Goal: Information Seeking & Learning: Learn about a topic

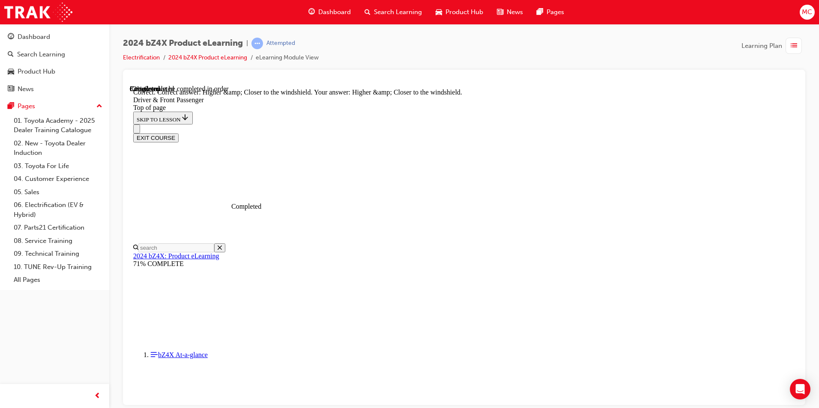
scroll to position [1191, 0]
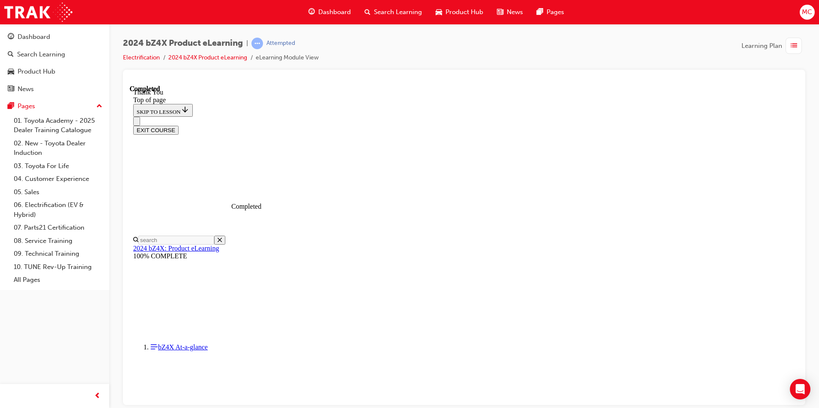
scroll to position [0, 0]
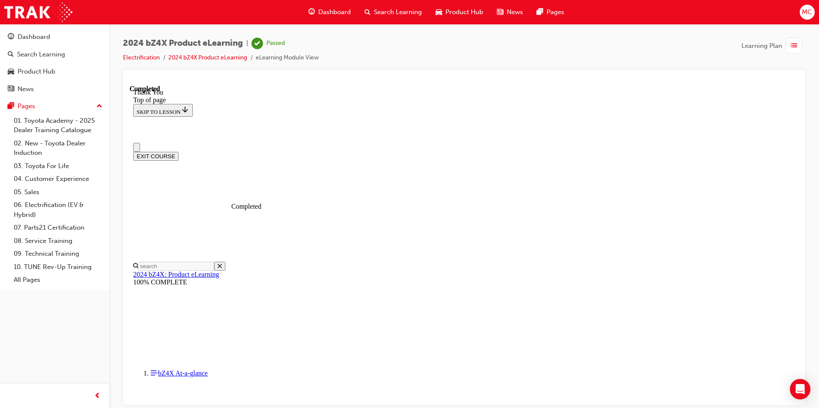
click at [179, 152] on button "EXIT COURSE" at bounding box center [155, 156] width 45 height 9
click at [143, 60] on link "Electrification" at bounding box center [141, 57] width 37 height 7
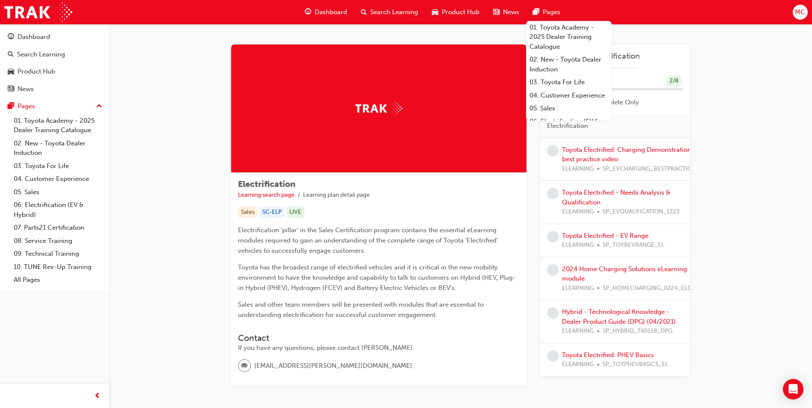
click at [740, 191] on div "Electrification Learning search page Learning plan detail page Electrification …" at bounding box center [460, 225] width 703 height 403
click at [680, 148] on link "Toyota Electrified: Charging Demonstration best practice video" at bounding box center [626, 155] width 129 height 18
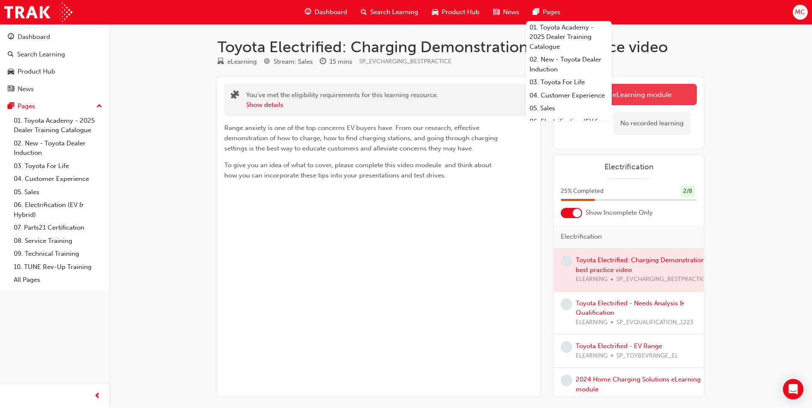
click at [657, 95] on link "Launch eLearning module" at bounding box center [629, 94] width 136 height 21
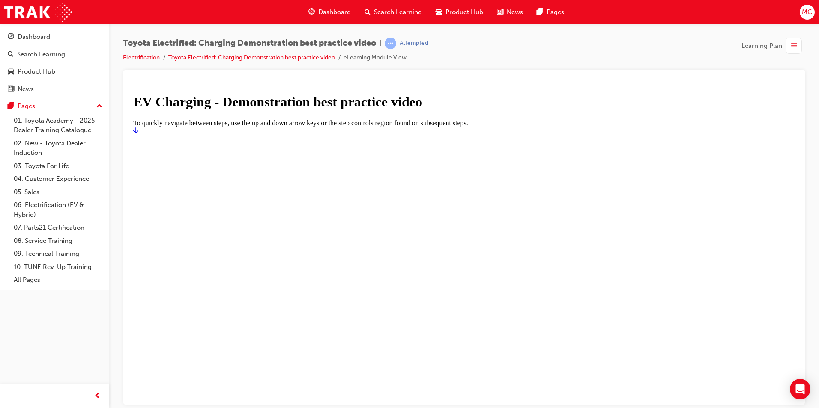
click at [526, 134] on div at bounding box center [463, 134] width 661 height 0
click at [138, 134] on link "Start" at bounding box center [135, 130] width 5 height 7
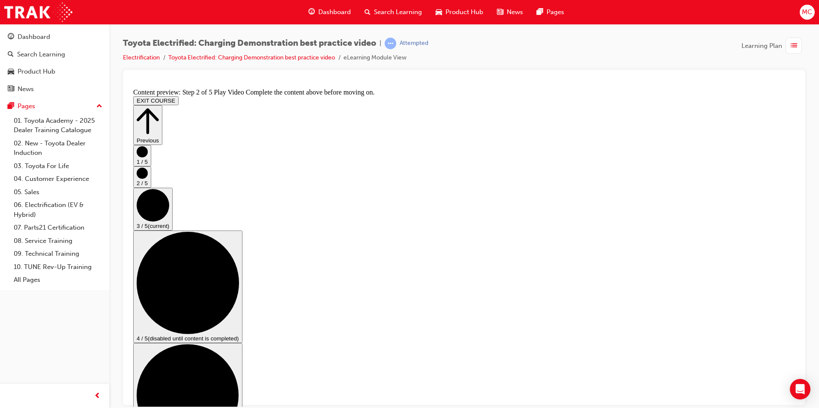
scroll to position [43, 0]
checkbox input "true"
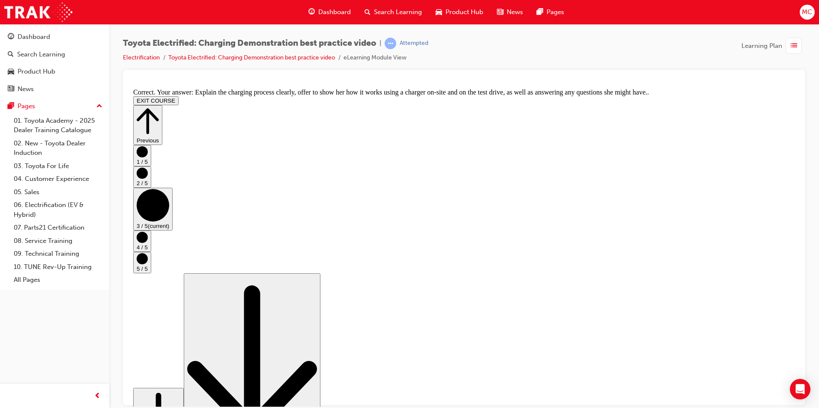
scroll to position [143, 0]
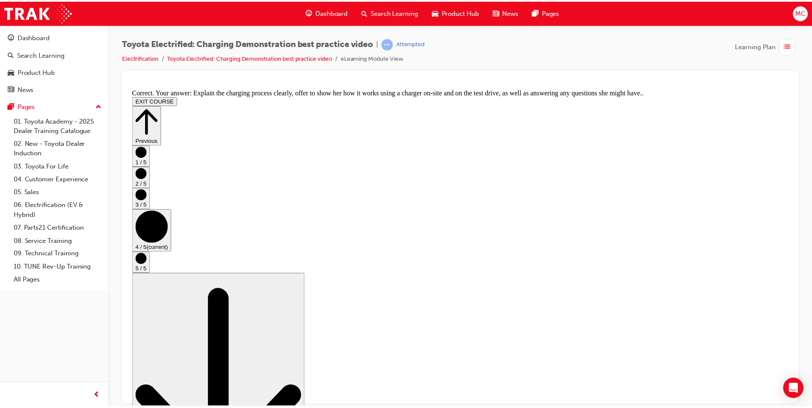
scroll to position [0, 0]
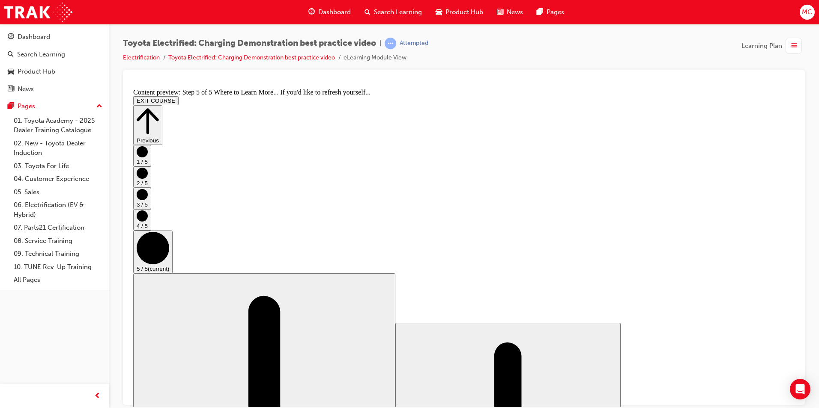
scroll to position [72, 0]
click at [144, 56] on link "Electrification" at bounding box center [141, 57] width 37 height 7
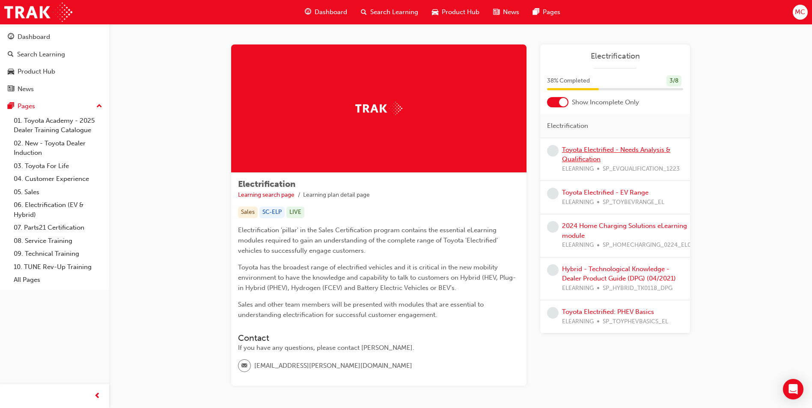
click at [590, 149] on link "Toyota Electrified - Needs Analysis & Qualification" at bounding box center [616, 155] width 108 height 18
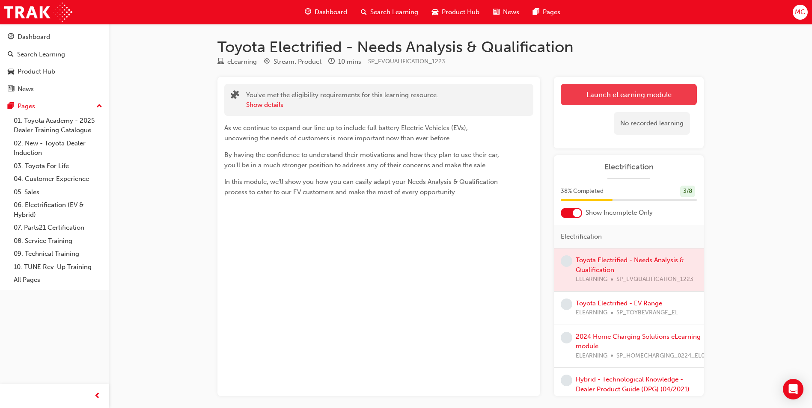
click at [617, 94] on link "Launch eLearning module" at bounding box center [629, 94] width 136 height 21
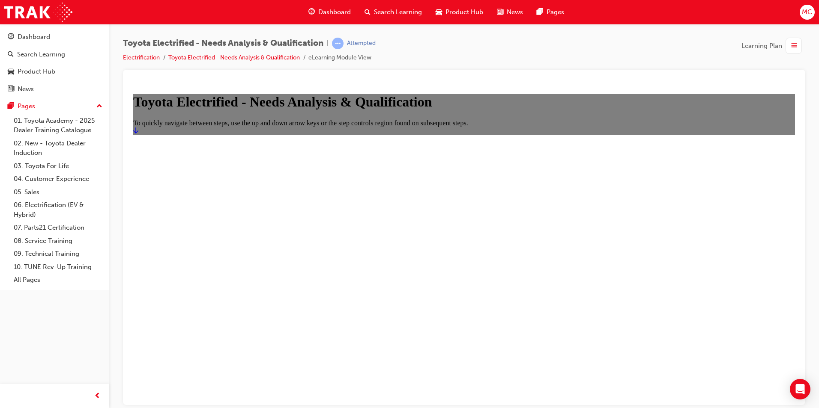
click at [138, 133] on icon "Start" at bounding box center [135, 130] width 5 height 6
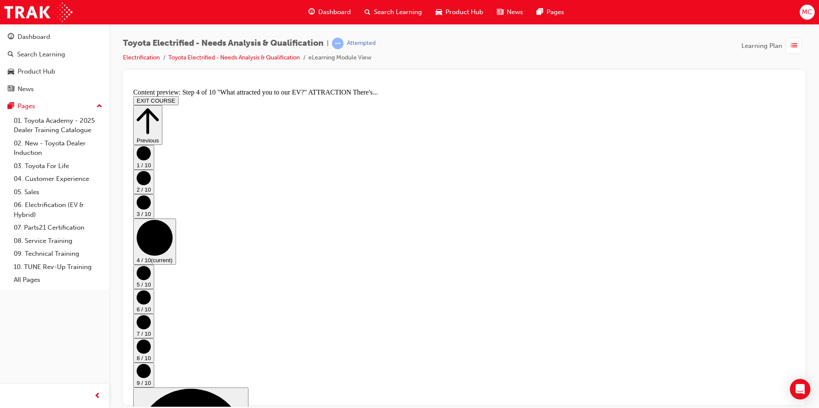
scroll to position [0, 0]
click at [162, 111] on button "Previous" at bounding box center [147, 125] width 29 height 40
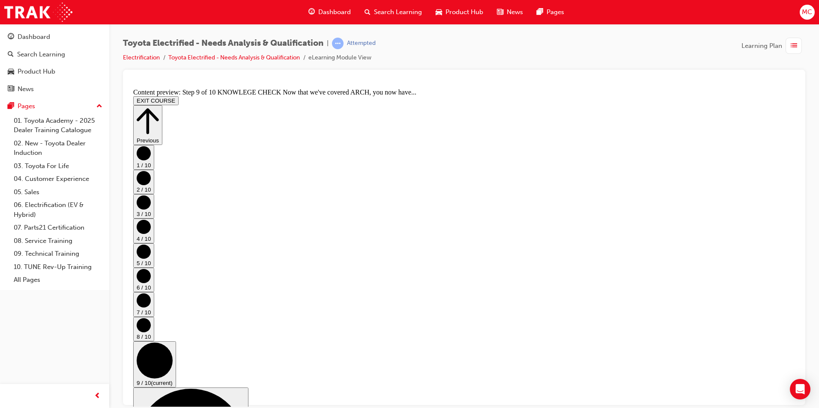
scroll to position [146, 0]
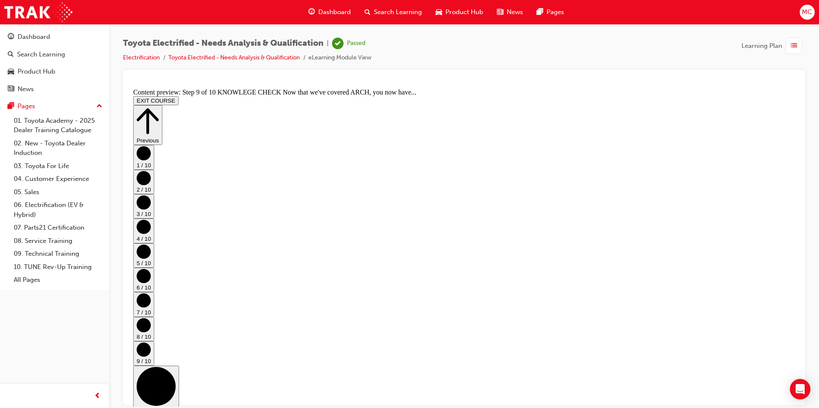
scroll to position [445, 0]
